Goal: Information Seeking & Learning: Learn about a topic

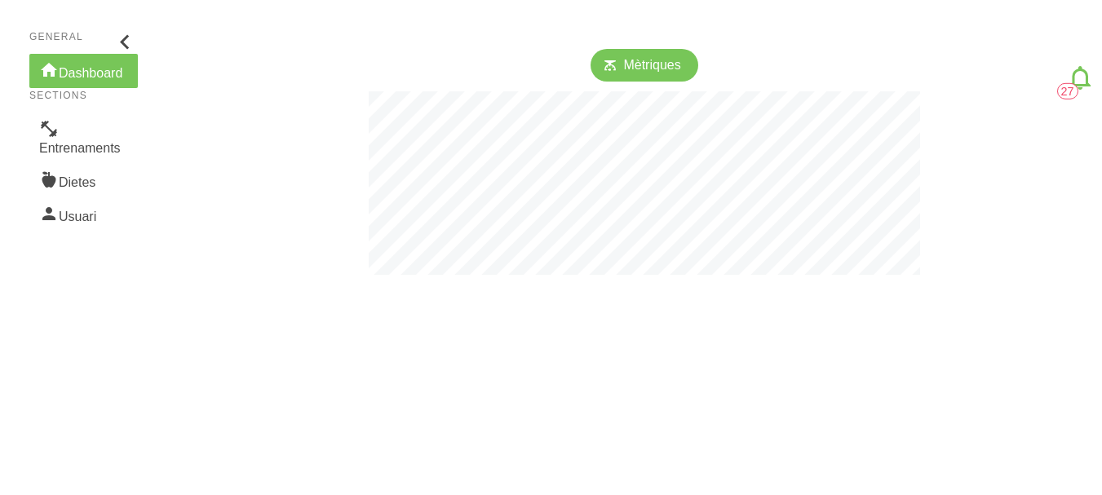
scroll to position [495, 1102]
click at [81, 141] on link "Entrenaments" at bounding box center [83, 138] width 108 height 51
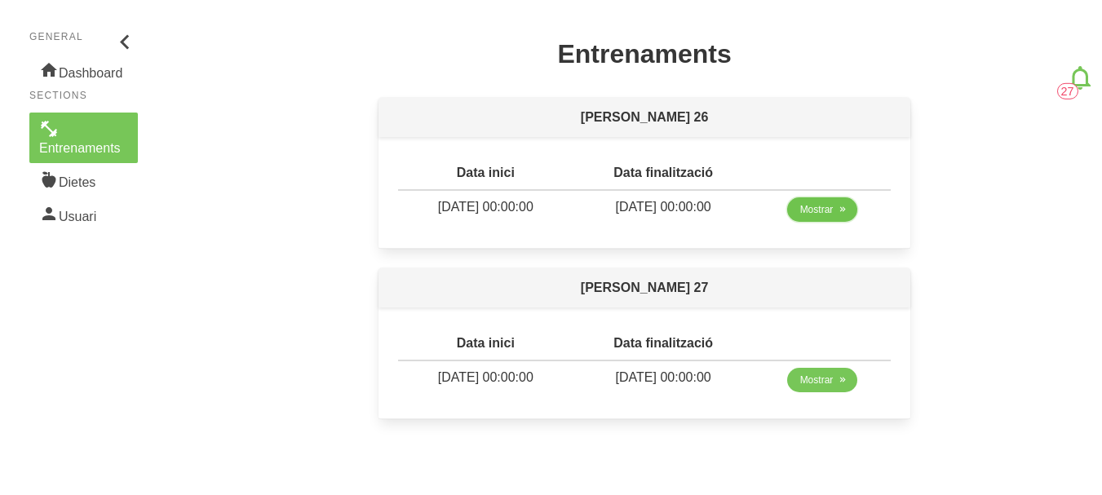
click at [822, 212] on span "Mostrar" at bounding box center [816, 209] width 33 height 15
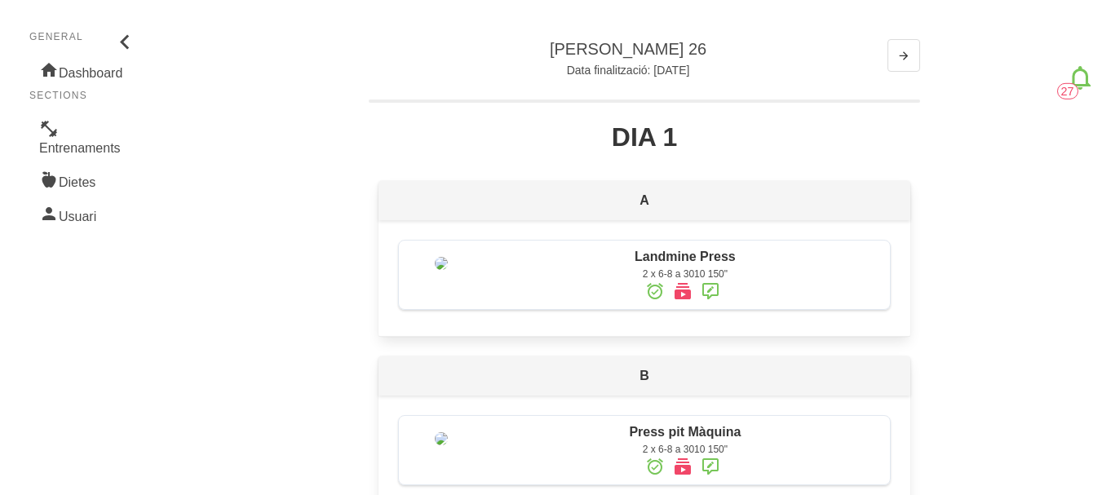
click at [129, 42] on icon at bounding box center [124, 42] width 29 height 44
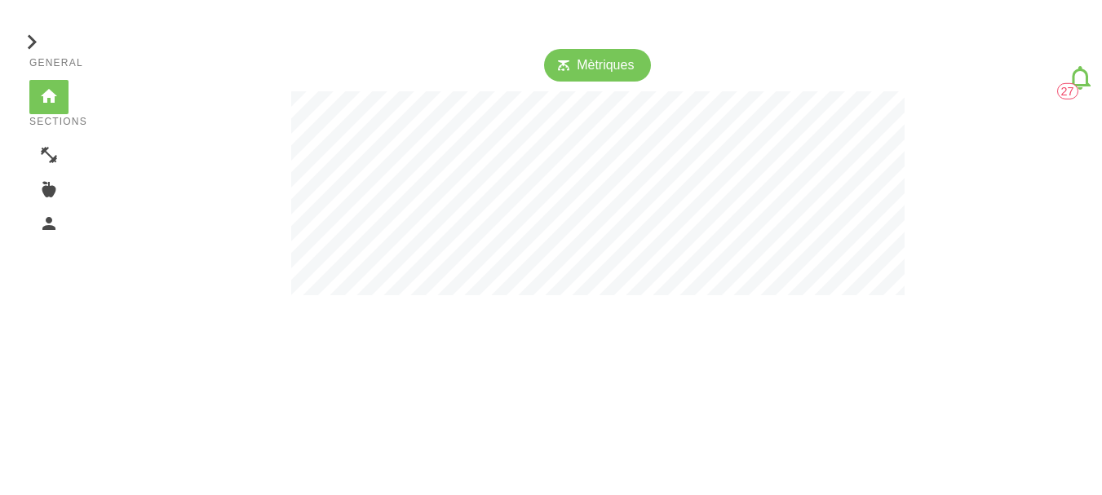
scroll to position [495, 1102]
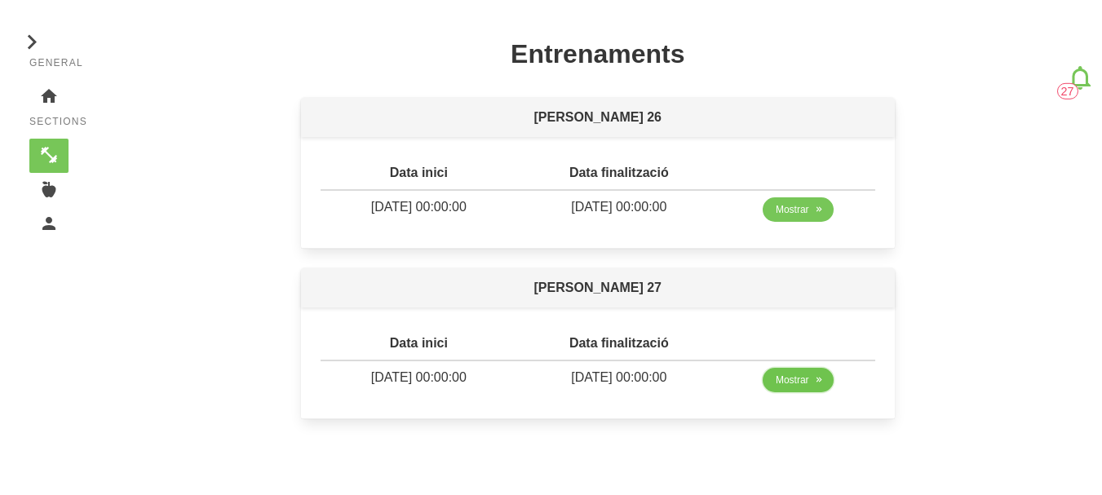
click at [801, 387] on link "Mostrar" at bounding box center [798, 380] width 71 height 24
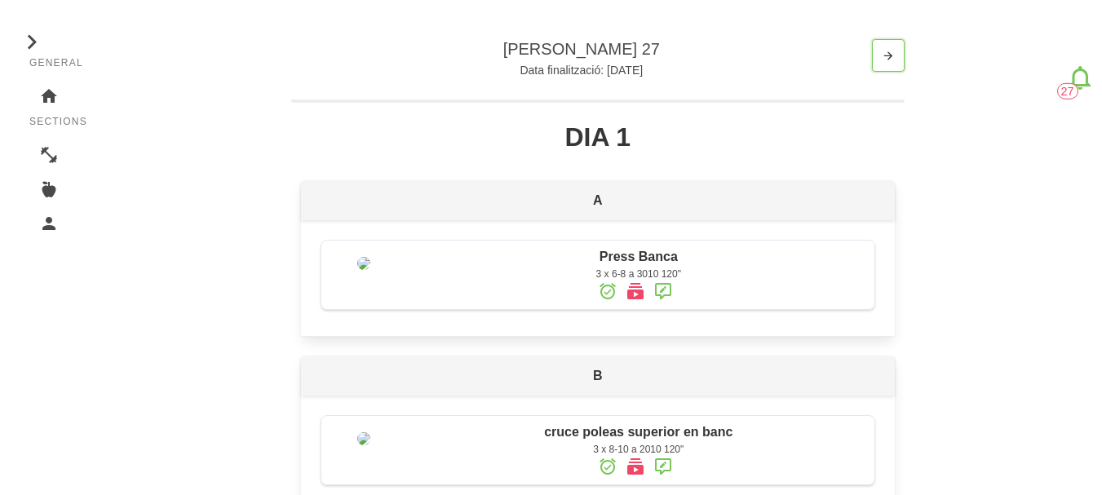
click at [898, 62] on button "button" at bounding box center [888, 55] width 33 height 33
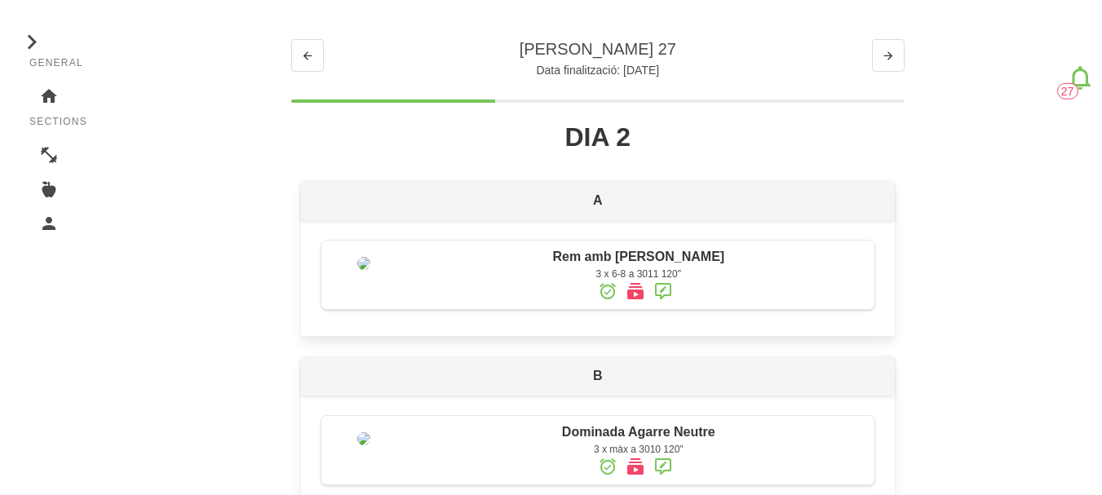
click at [890, 74] on p "Data finalització: [DATE]" at bounding box center [597, 70] width 613 height 20
click at [889, 63] on icon "button" at bounding box center [888, 56] width 13 height 20
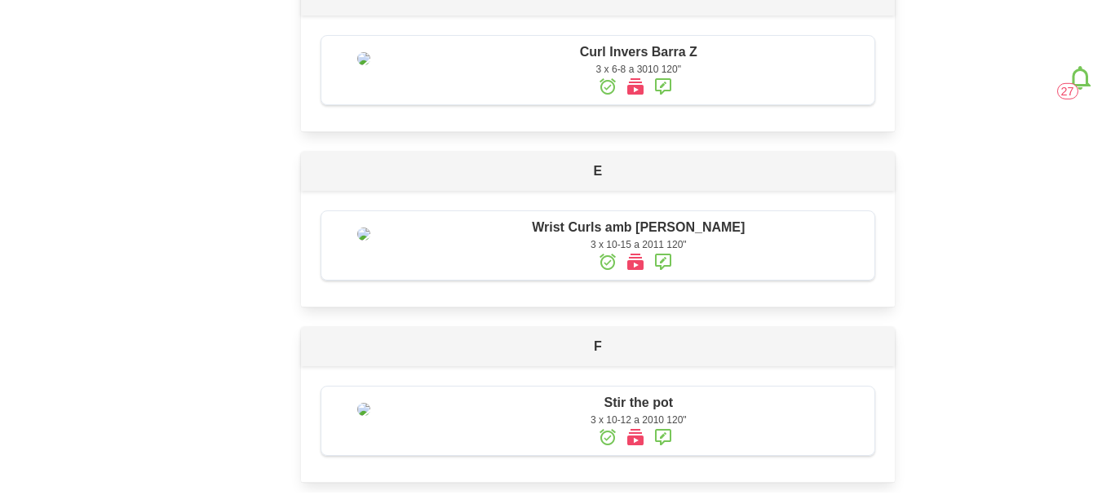
scroll to position [734, 0]
click at [626, 98] on icon at bounding box center [636, 83] width 20 height 29
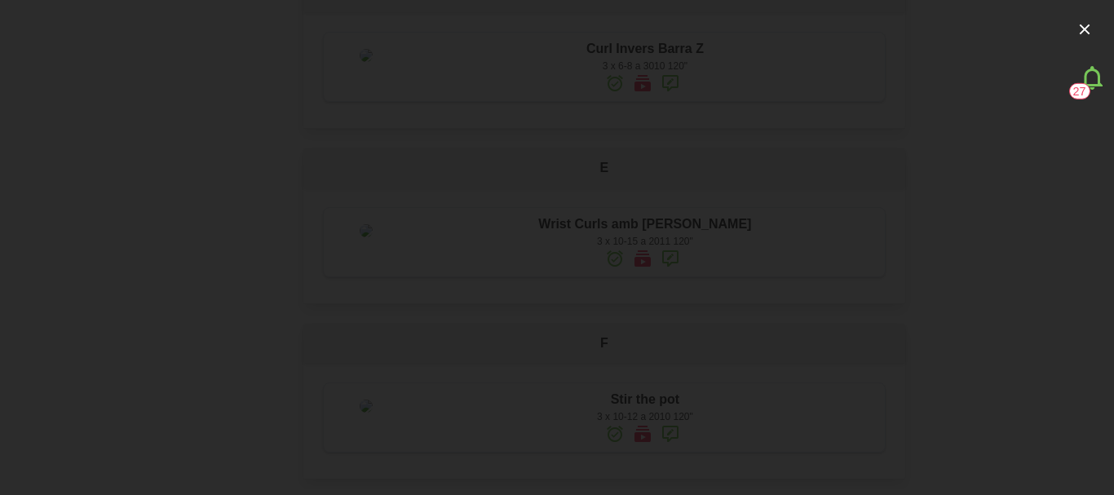
click at [64, 124] on div at bounding box center [557, 247] width 1114 height 495
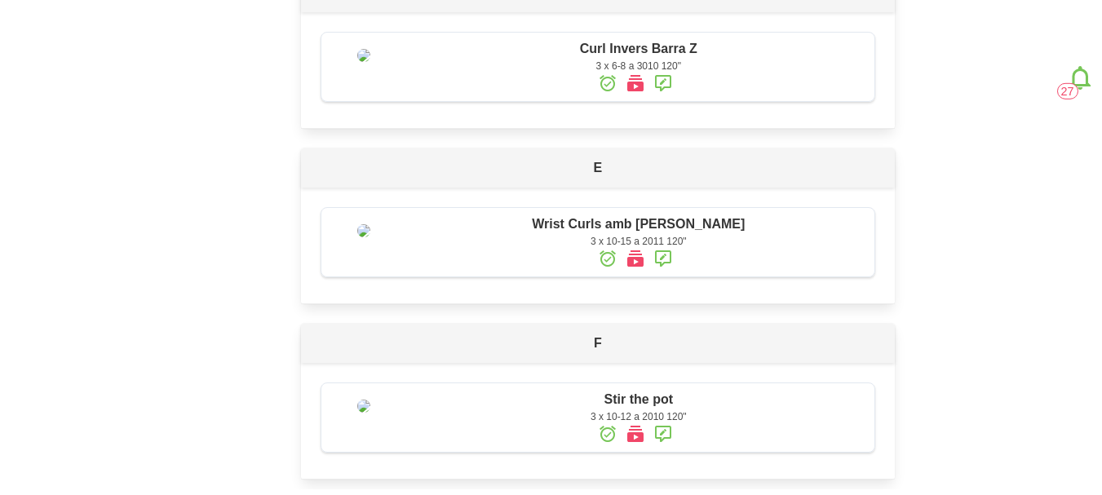
click at [360, 62] on img at bounding box center [363, 55] width 13 height 13
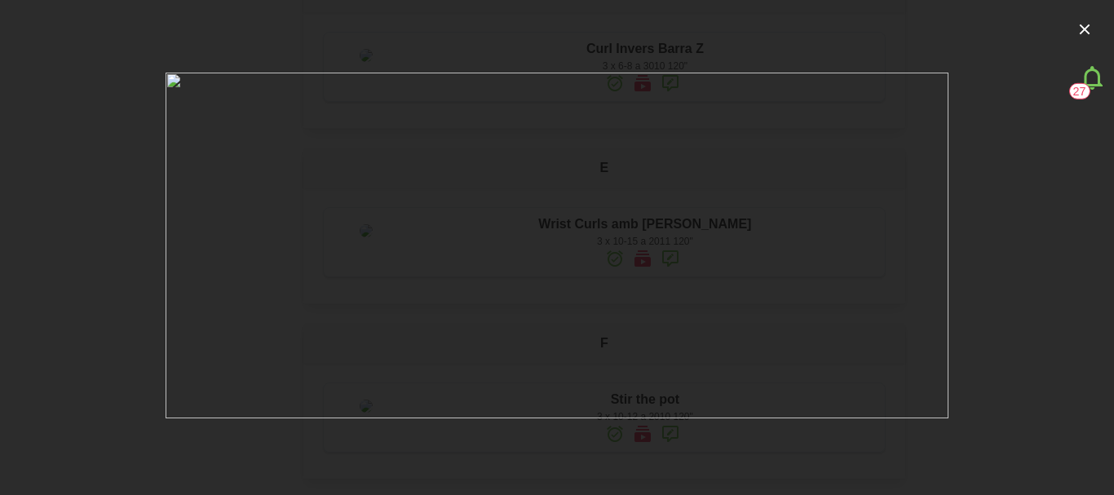
click at [51, 188] on div at bounding box center [557, 247] width 1114 height 495
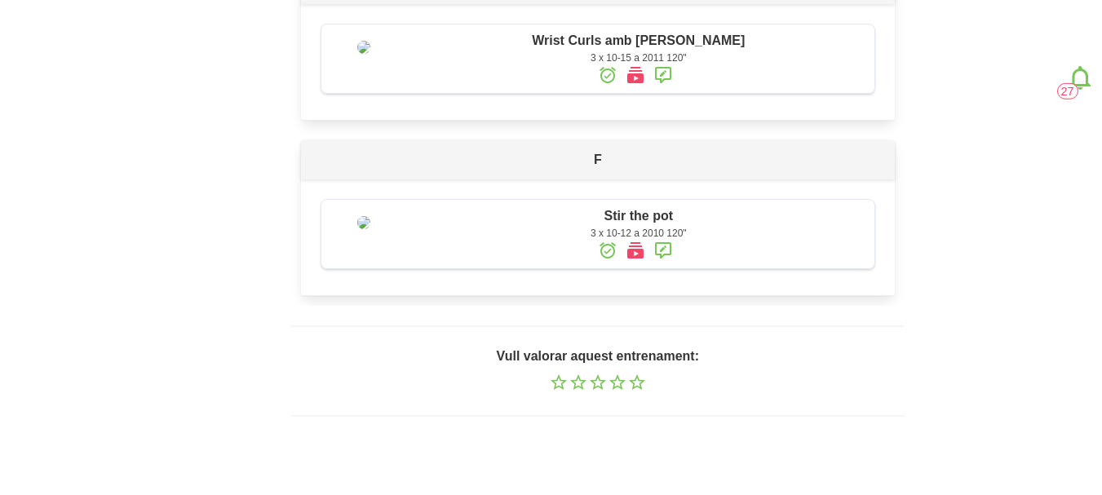
scroll to position [979, 0]
click at [370, 54] on img at bounding box center [363, 47] width 13 height 13
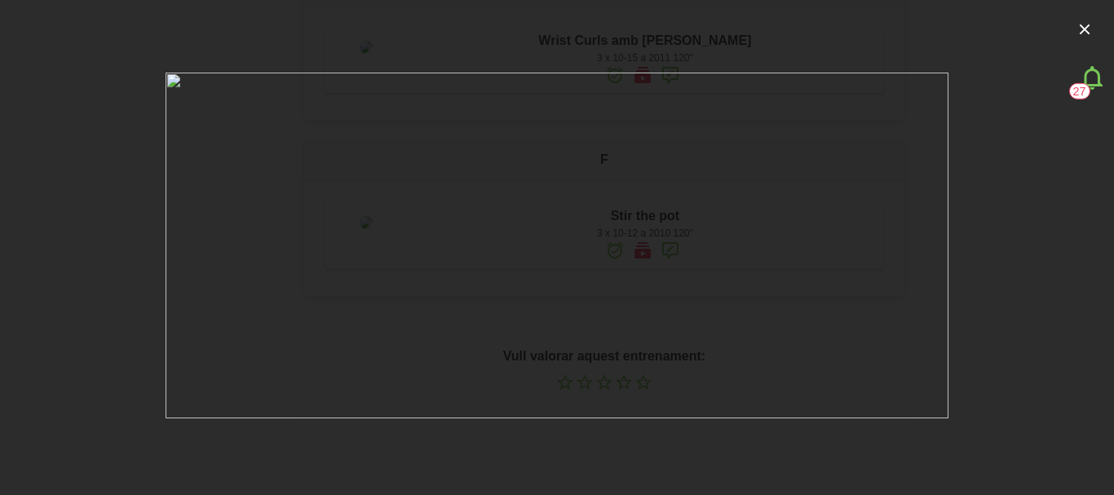
click at [0, 170] on div at bounding box center [557, 247] width 1114 height 495
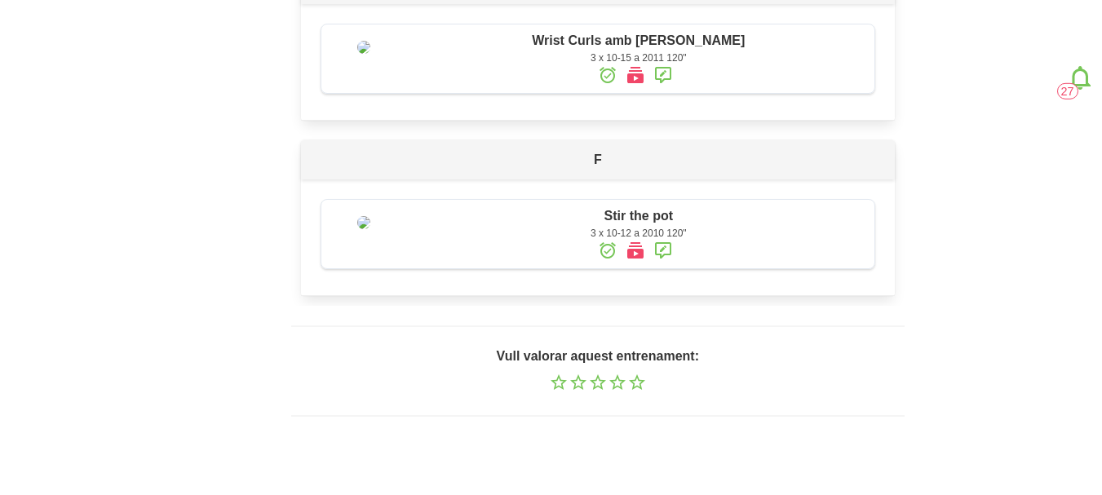
click at [383, 58] on div at bounding box center [363, 49] width 75 height 17
click at [370, 54] on img at bounding box center [363, 47] width 13 height 13
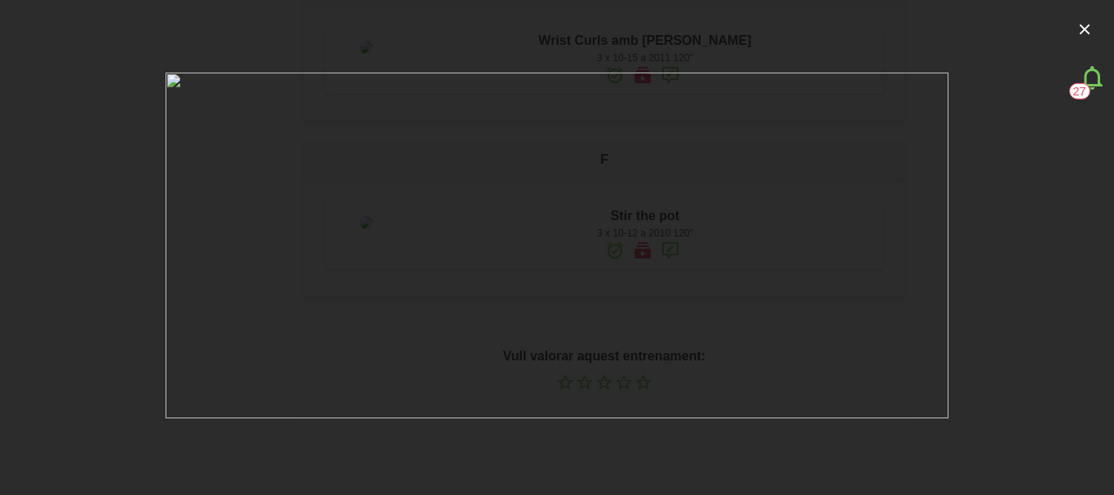
click at [64, 197] on div at bounding box center [557, 247] width 1114 height 495
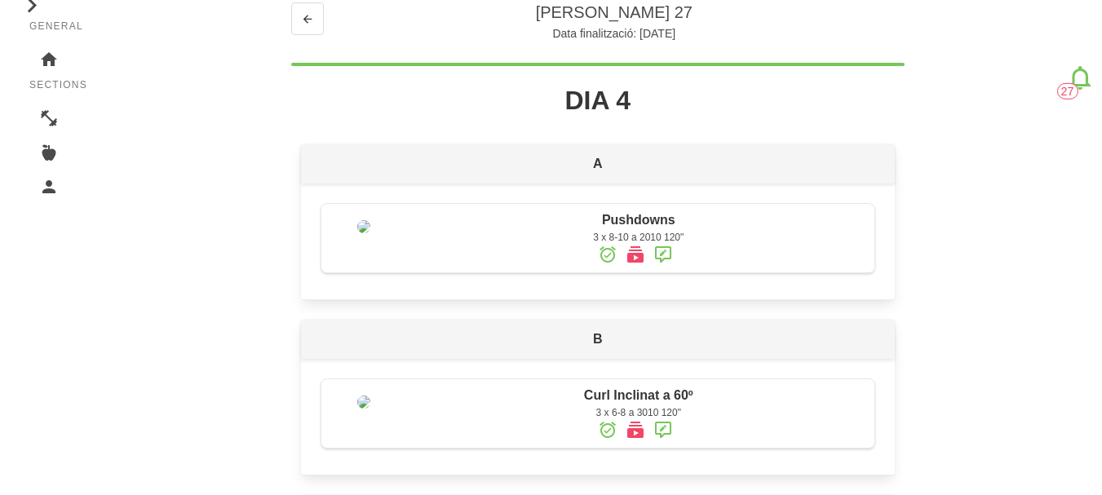
scroll to position [0, 0]
